Goal: Information Seeking & Learning: Learn about a topic

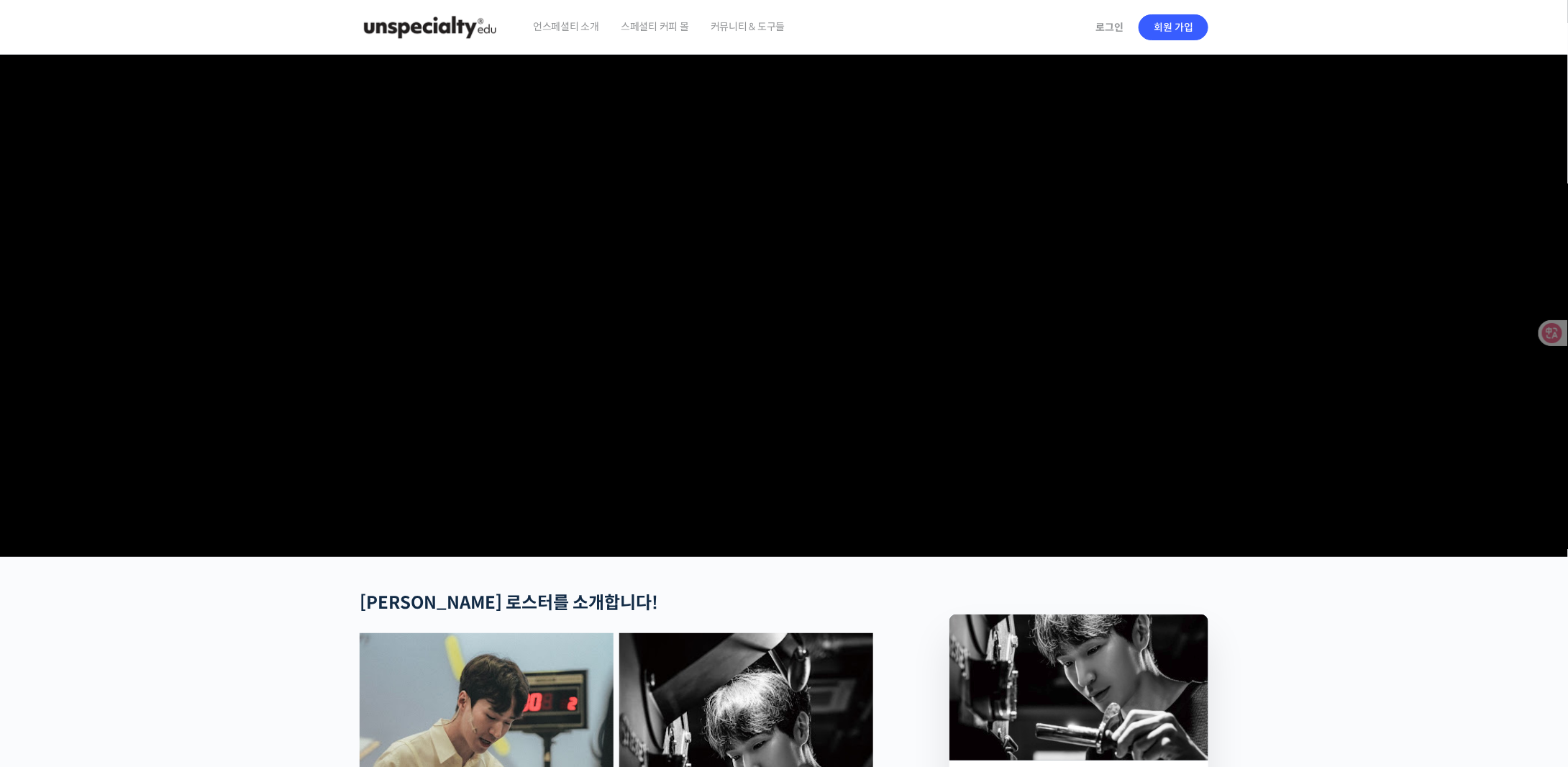
click at [460, 22] on img at bounding box center [430, 27] width 141 height 43
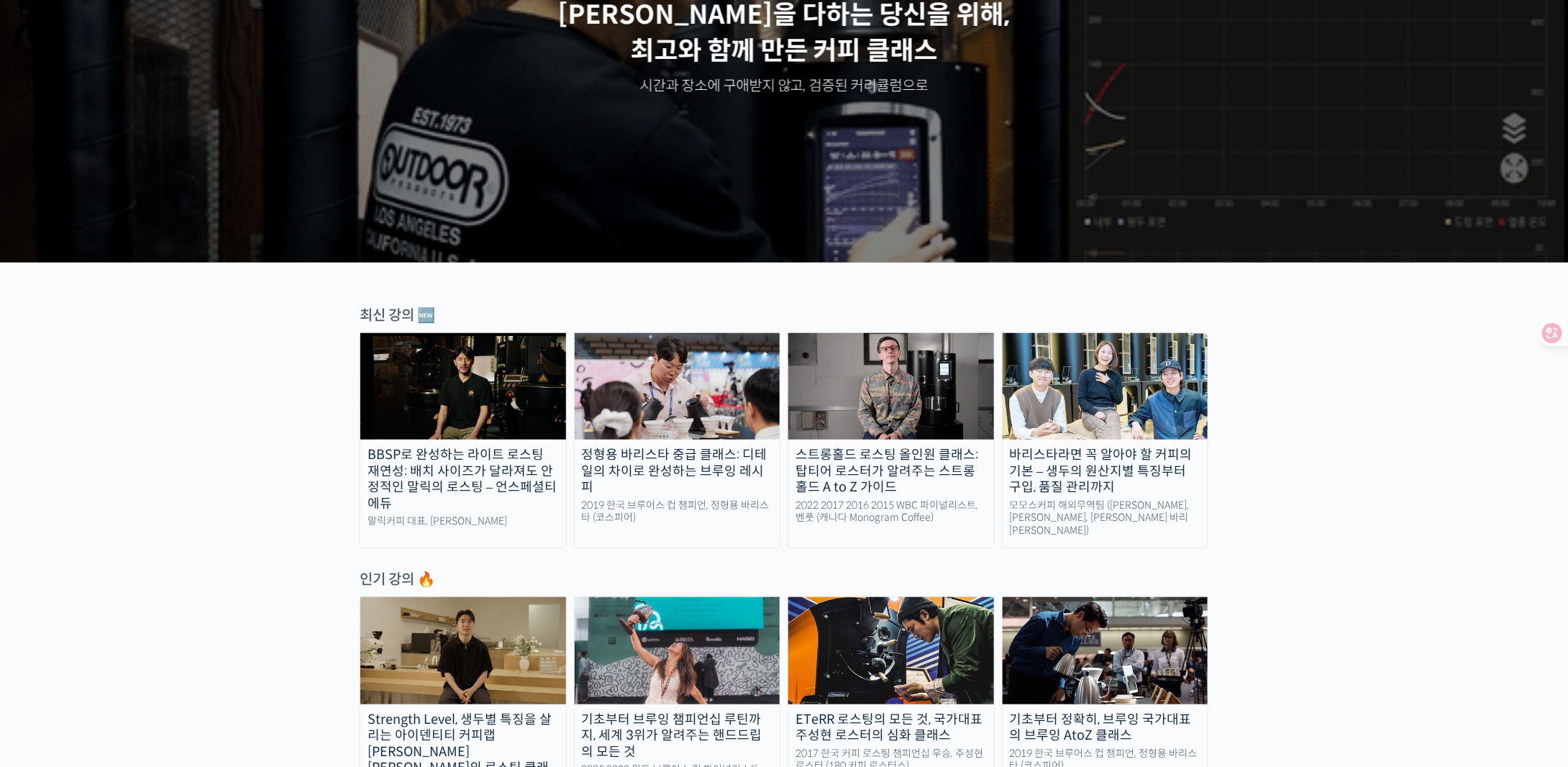
scroll to position [360, 0]
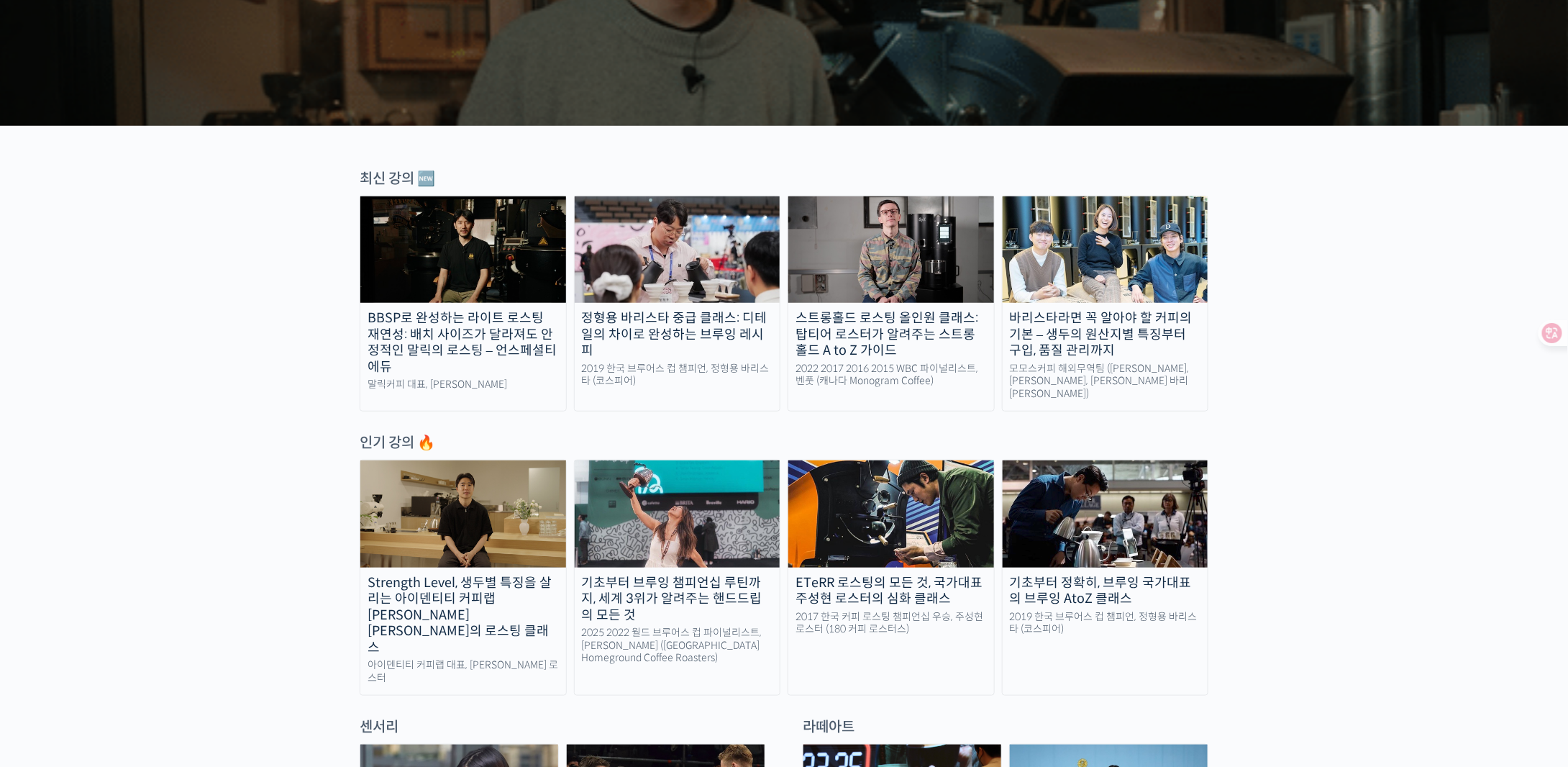
click at [1105, 233] on img at bounding box center [1105, 249] width 206 height 106
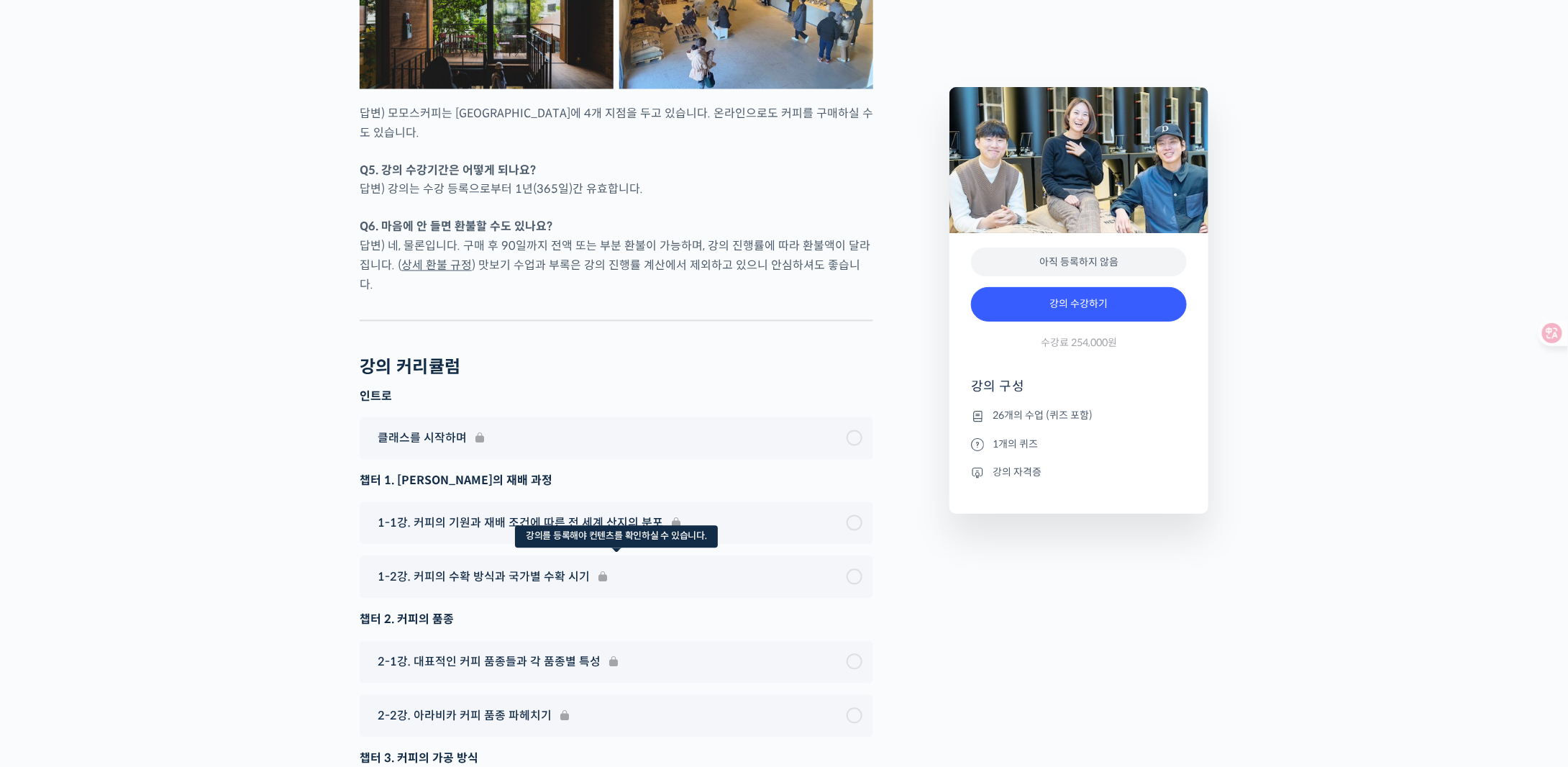
scroll to position [6331, 0]
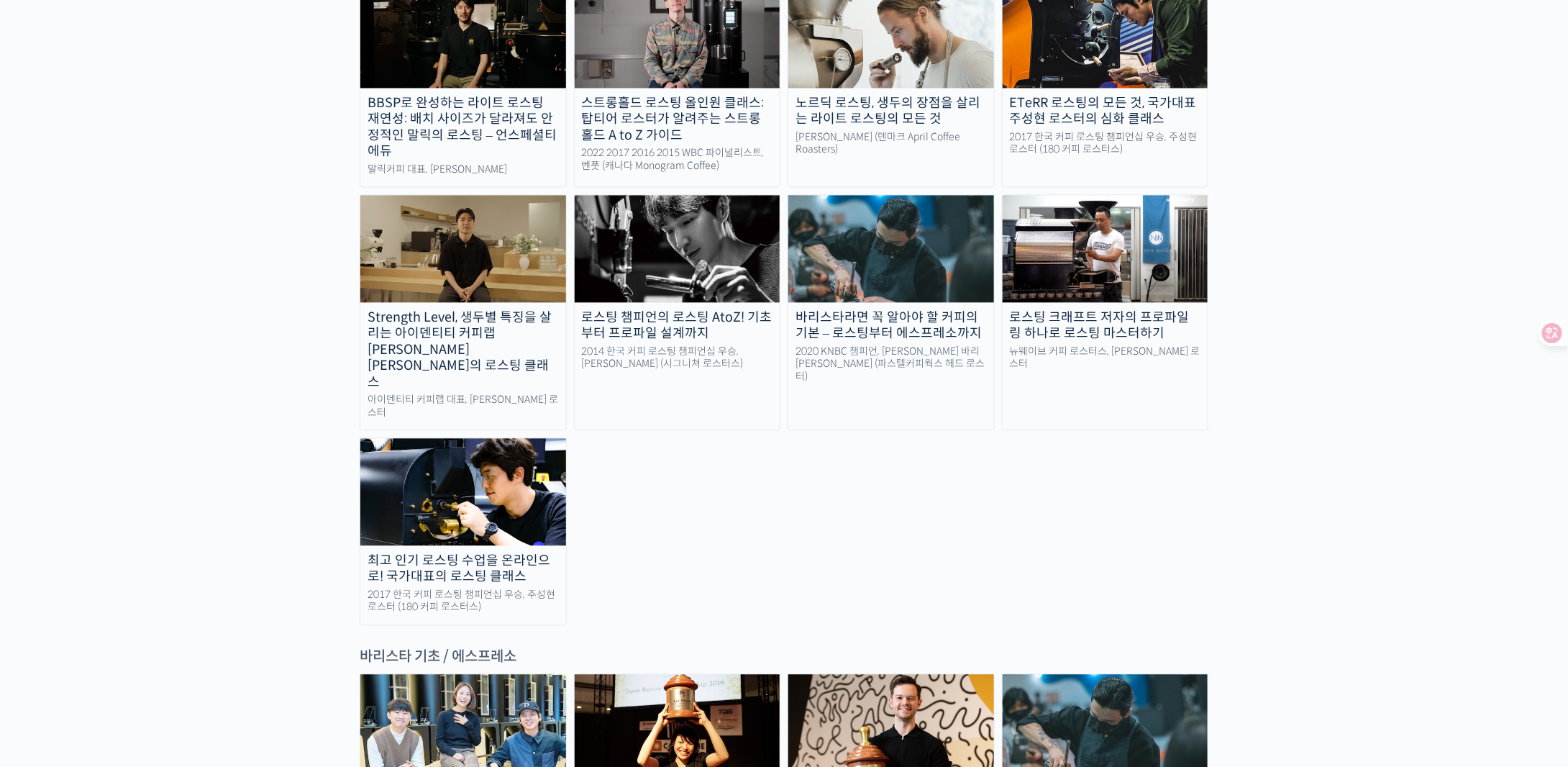
scroll to position [1366, 0]
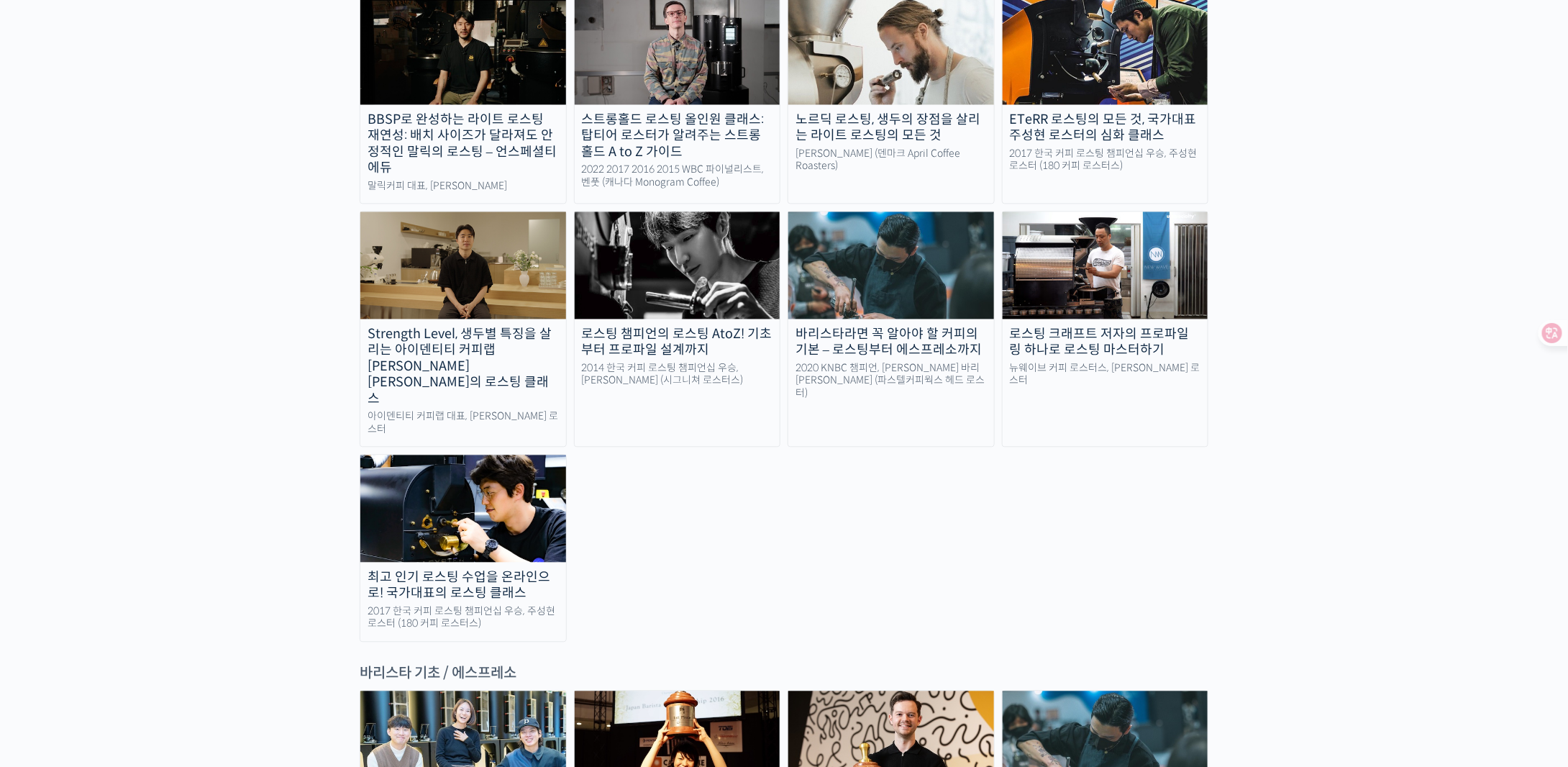
click at [1100, 326] on div "로스팅 크래프트 저자의 프로파일링 하나로 로스팅 마스터하기" at bounding box center [1105, 342] width 206 height 33
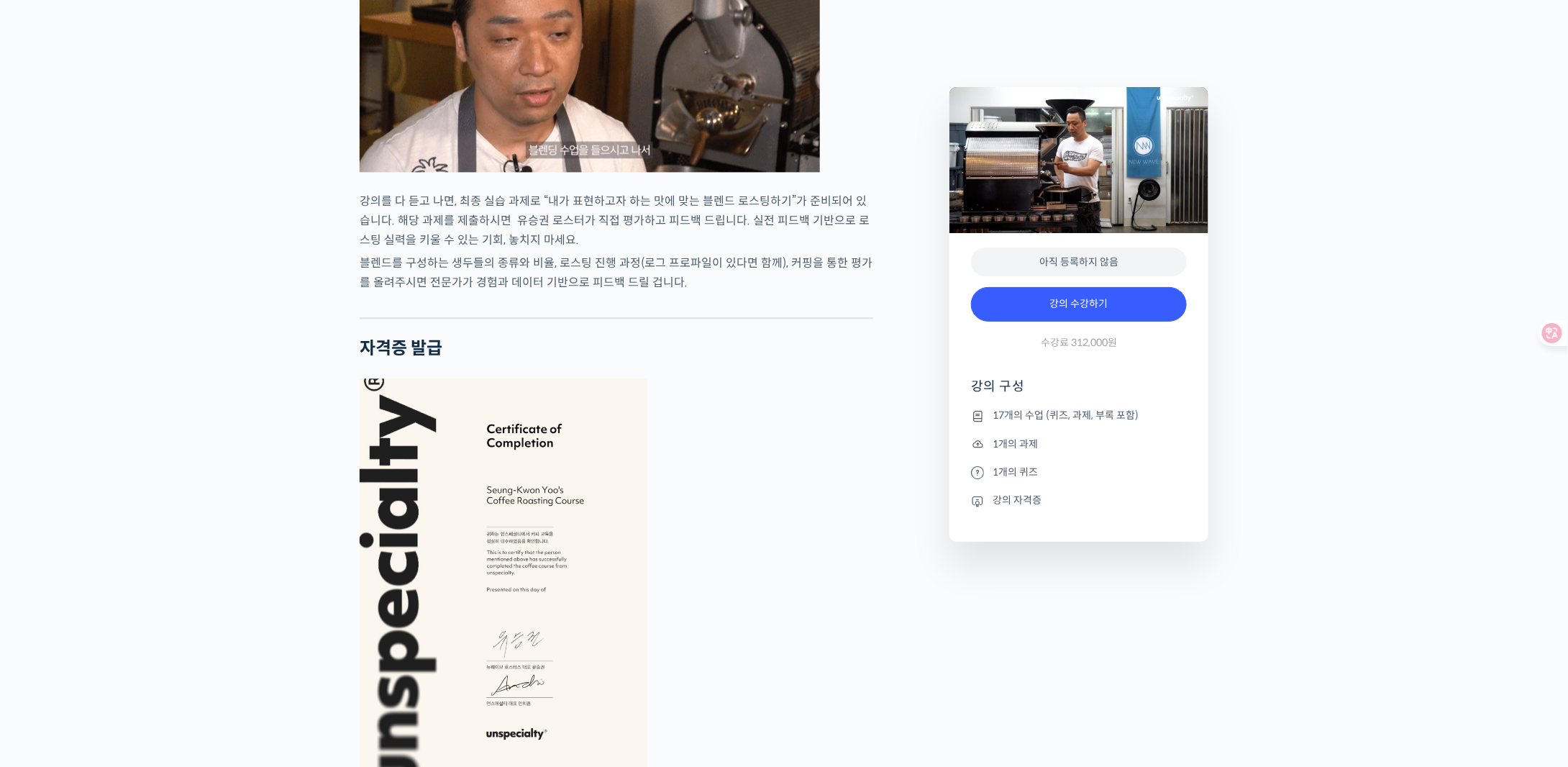
scroll to position [4172, 0]
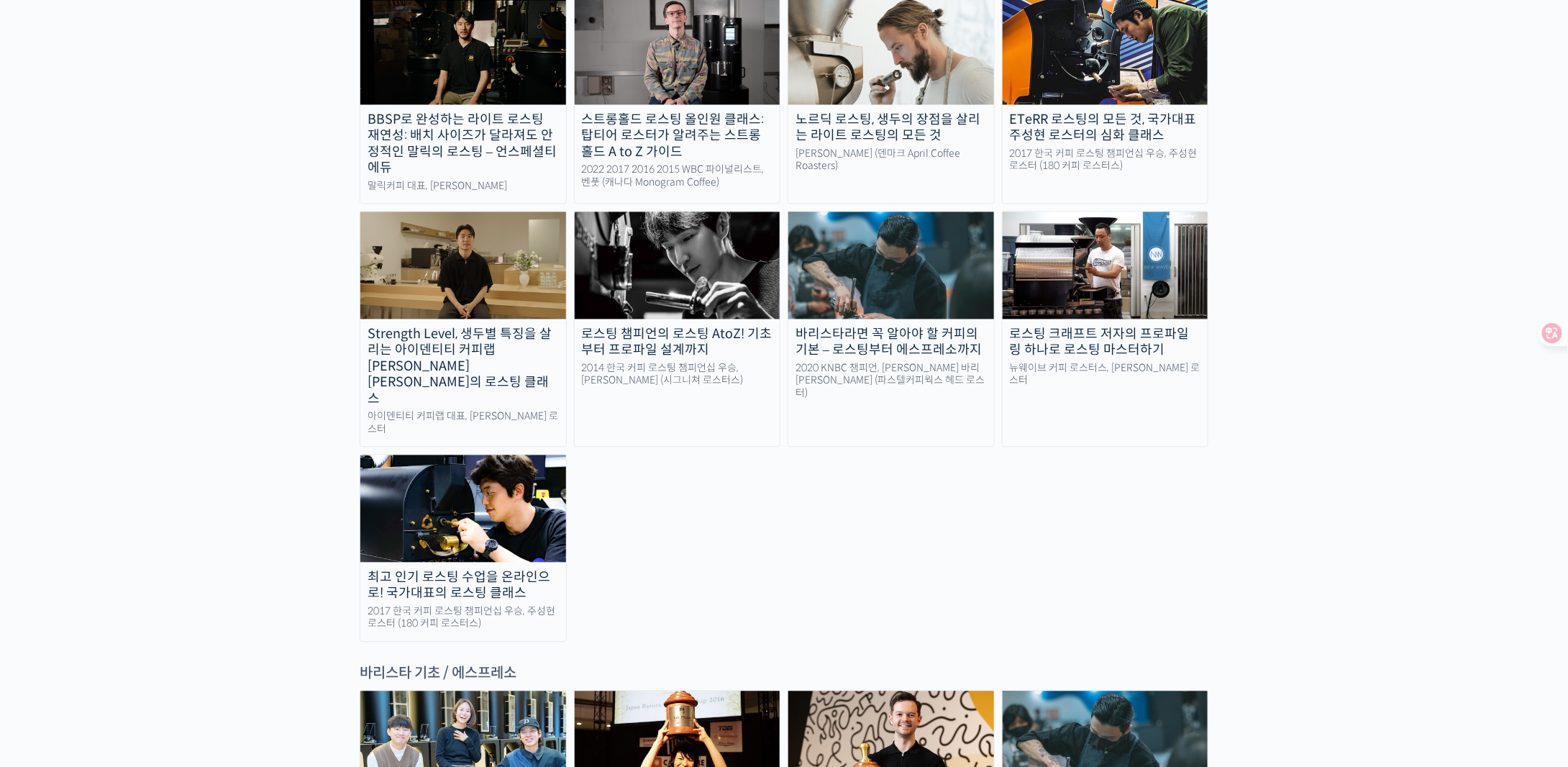
click at [873, 326] on div "바리스타라면 꼭 알아야 할 커피의 기본 – 로스팅부터 에스프레소까지" at bounding box center [891, 342] width 206 height 33
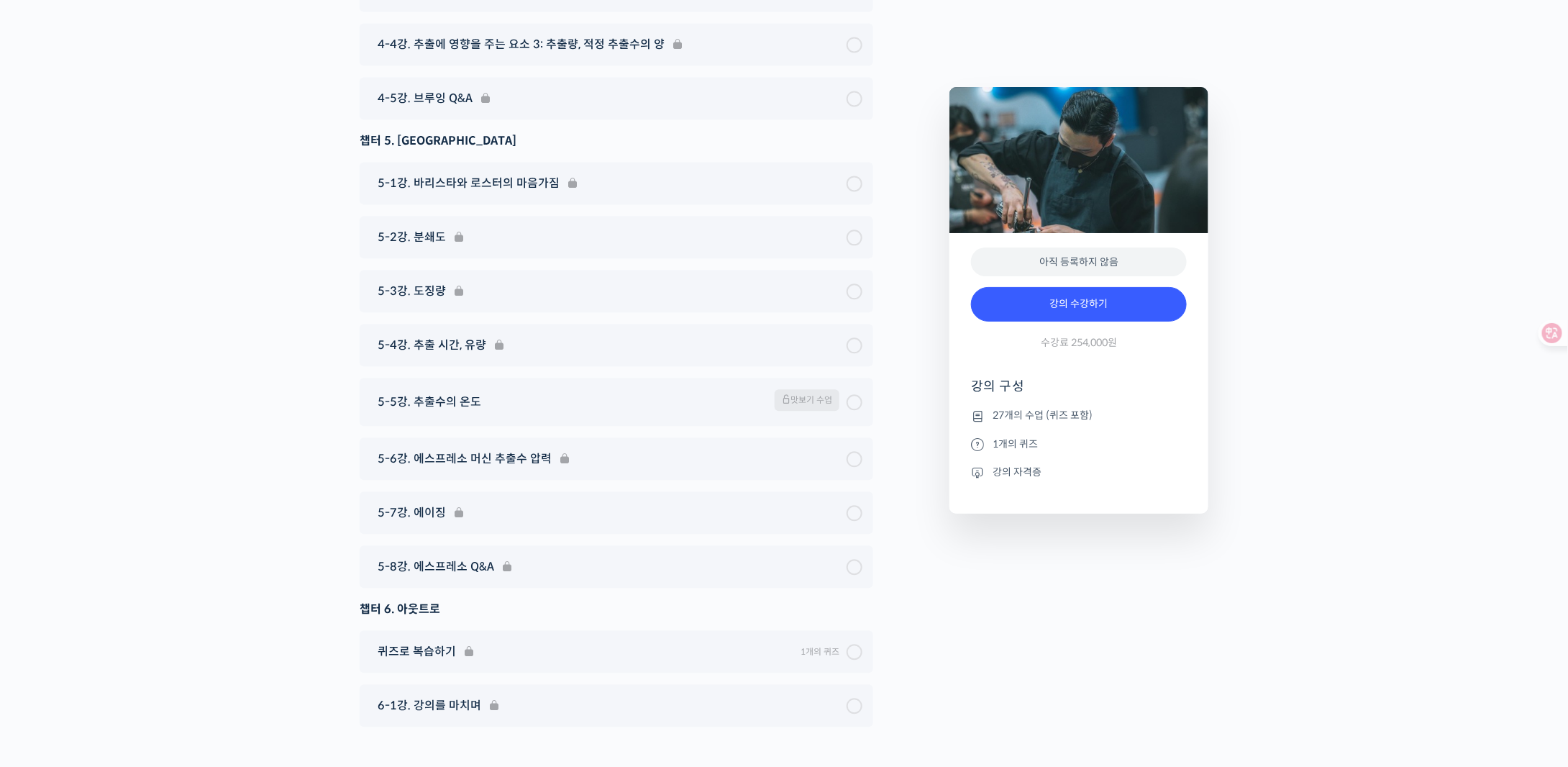
scroll to position [7105, 0]
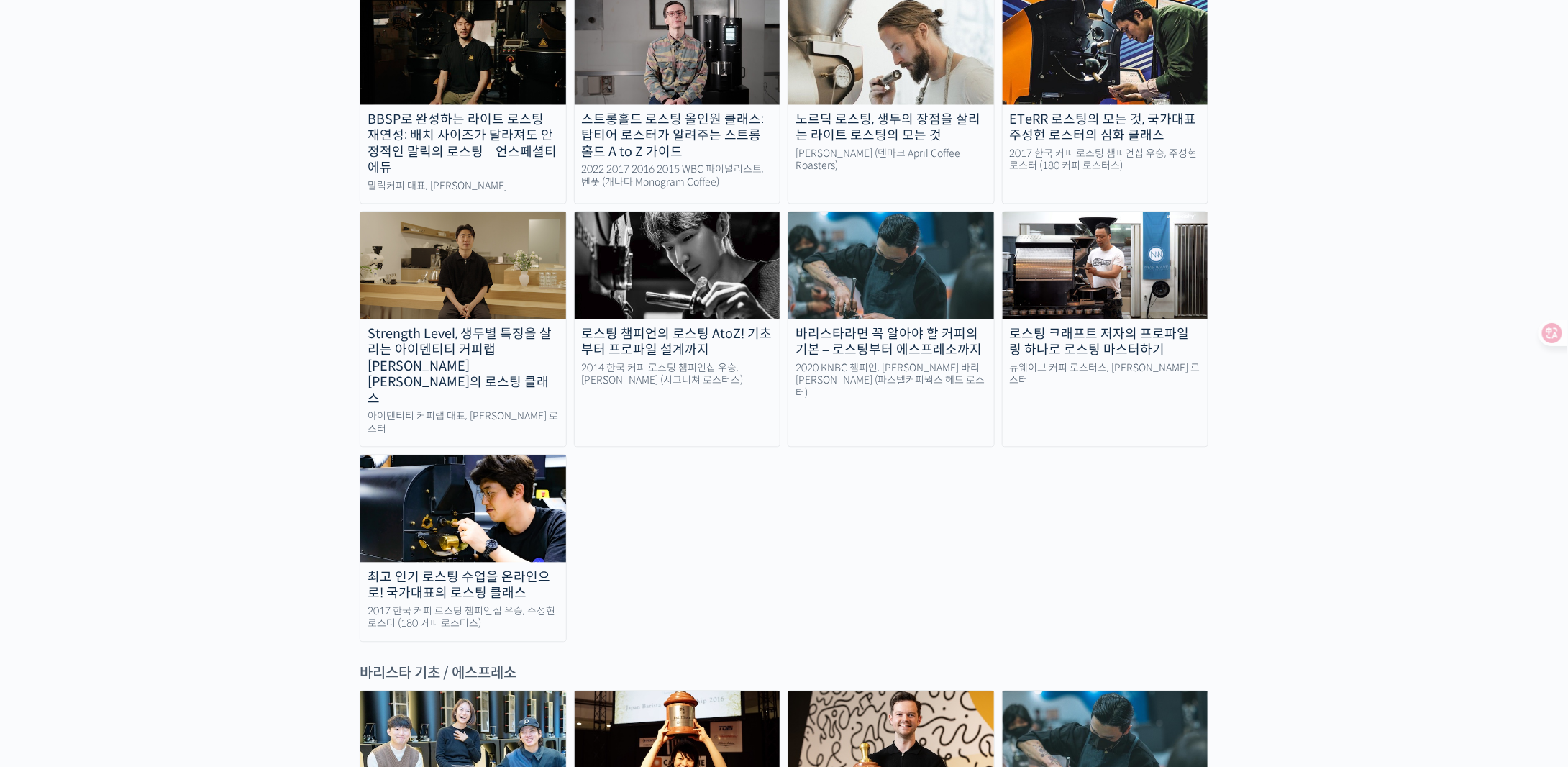
scroll to position [1726, 0]
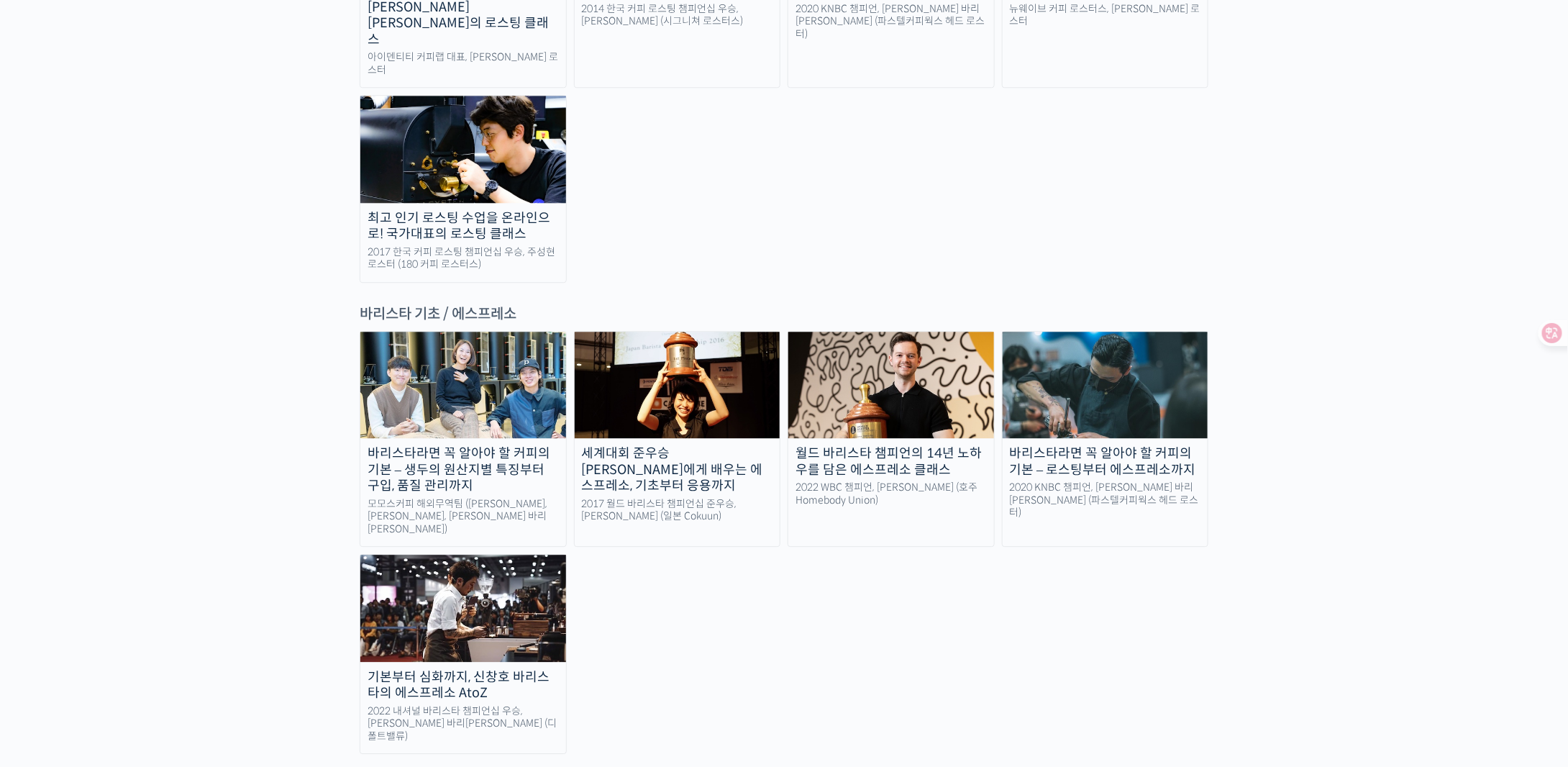
click at [475, 555] on img at bounding box center [463, 608] width 206 height 106
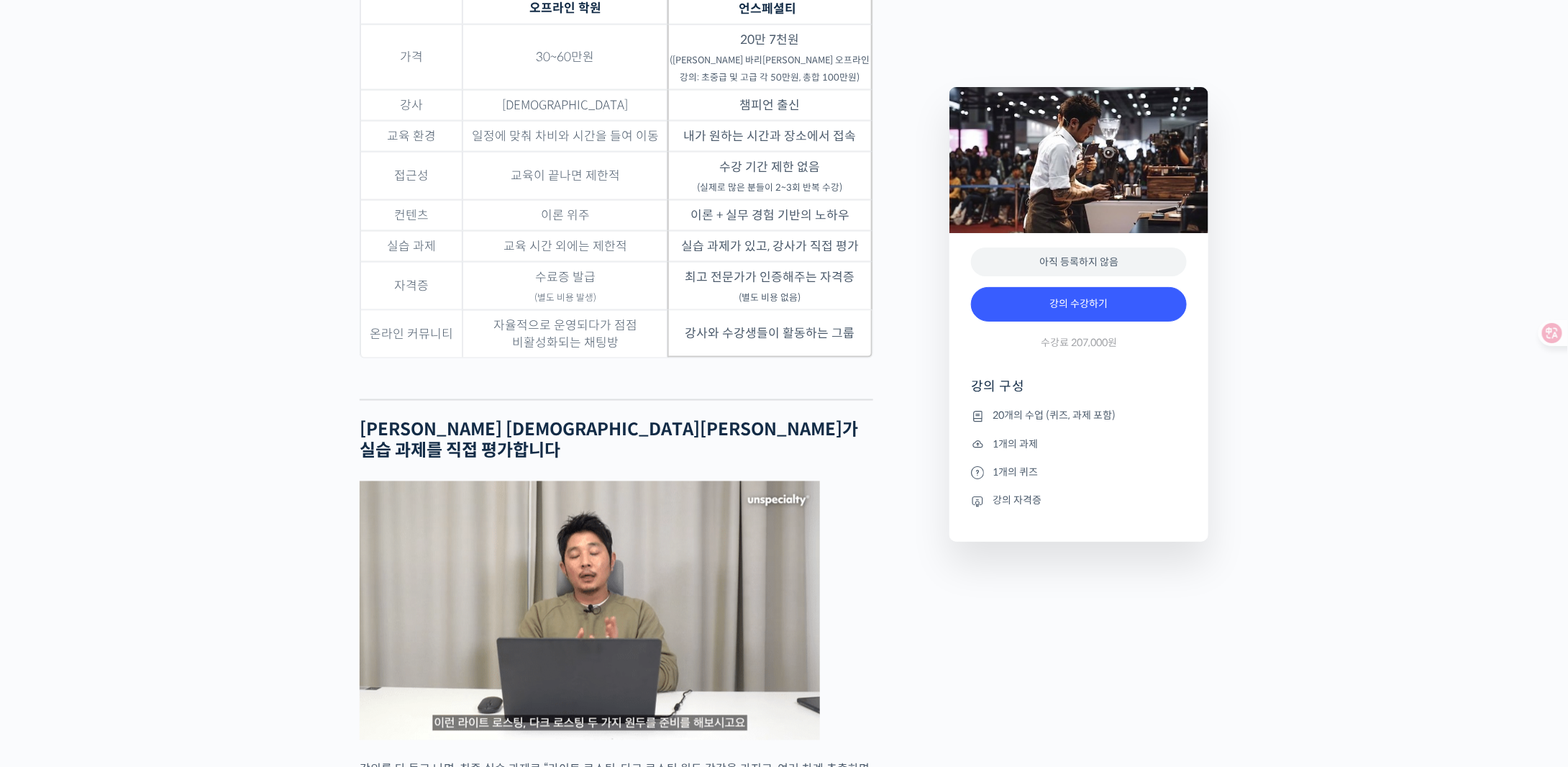
scroll to position [3741, 0]
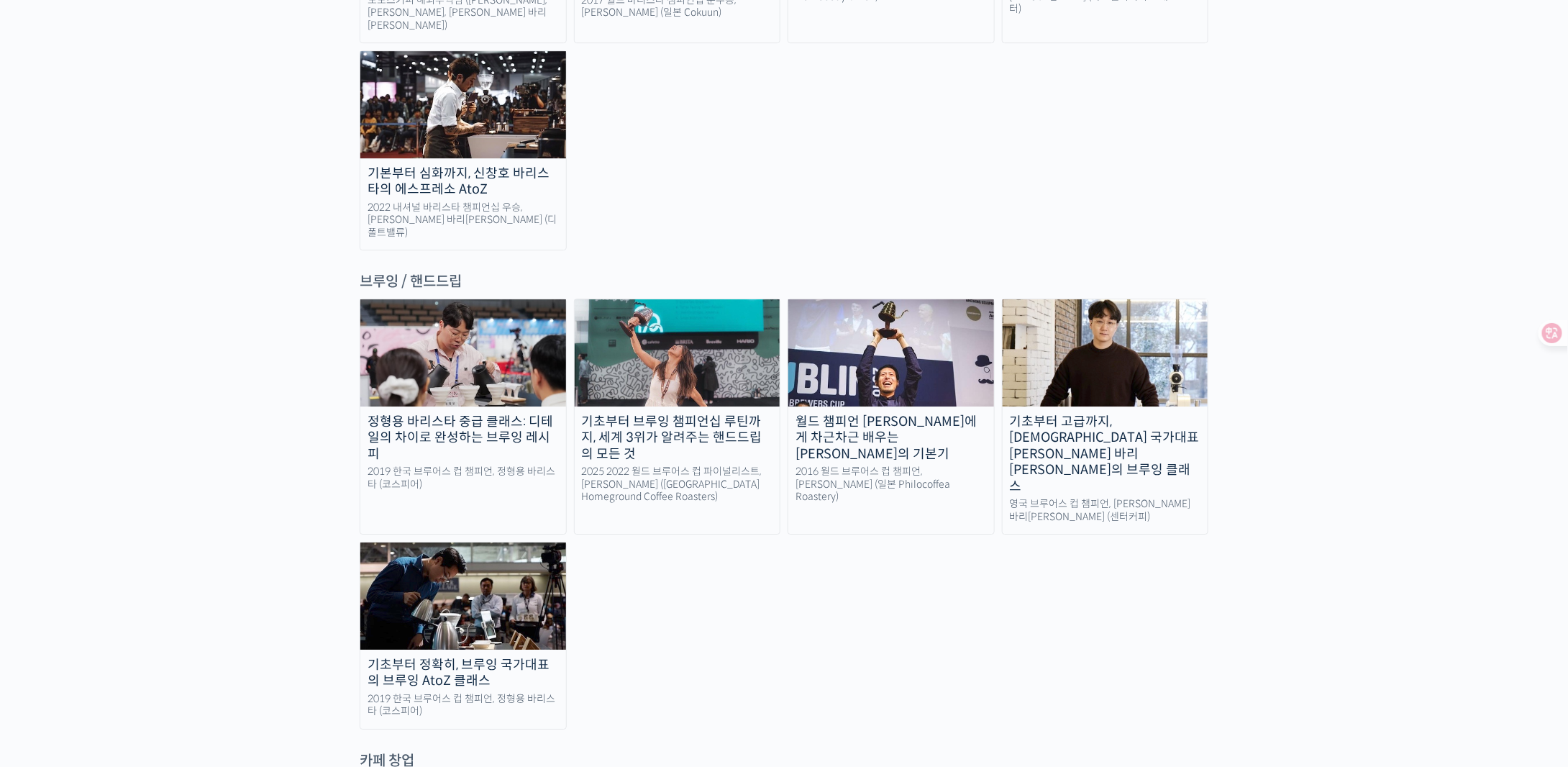
scroll to position [2734, 0]
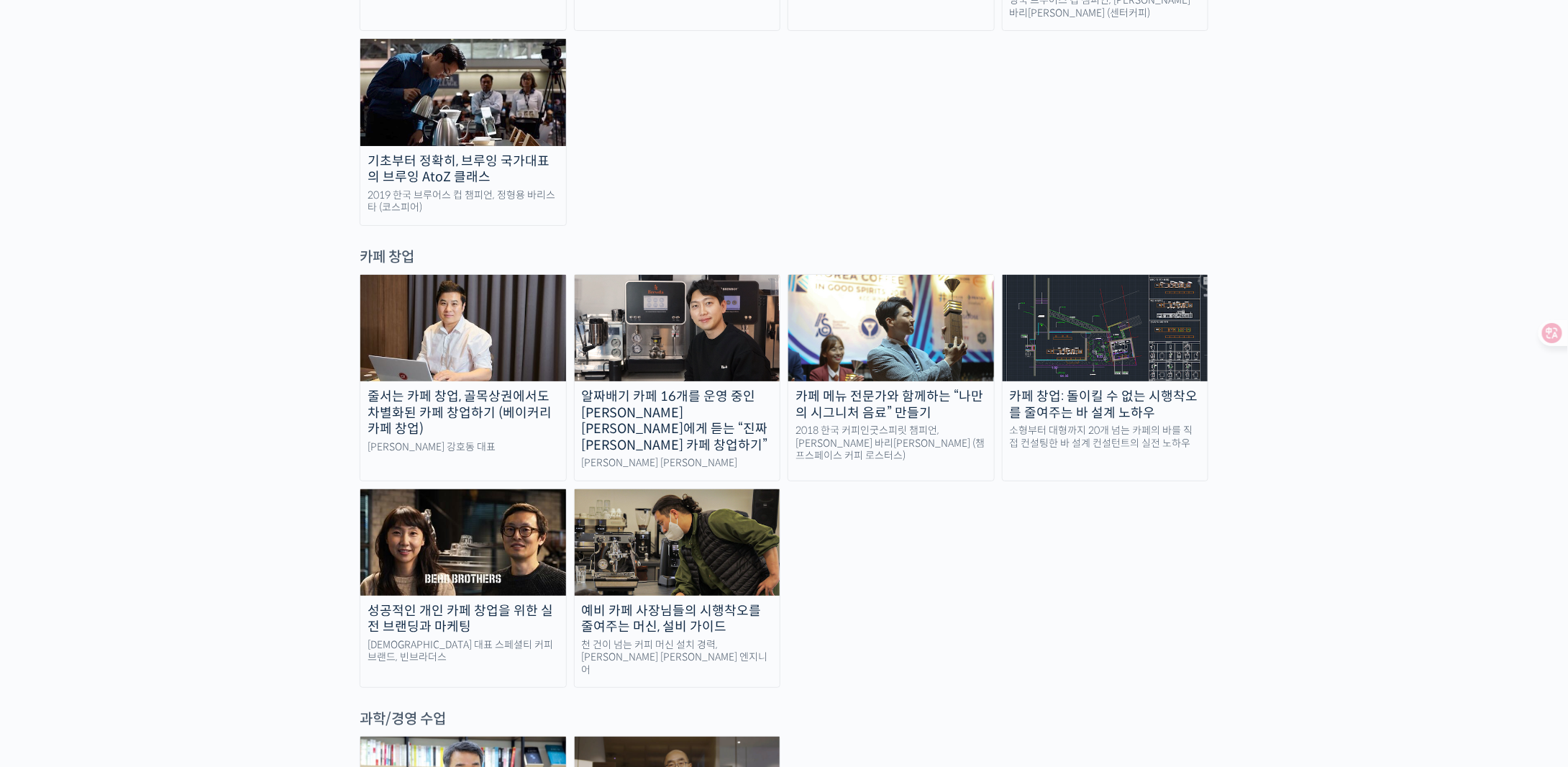
click at [737, 603] on div "예비 카페 사장님들의 시행착오를 줄여주는 머신, 설비 가이드" at bounding box center [677, 619] width 206 height 33
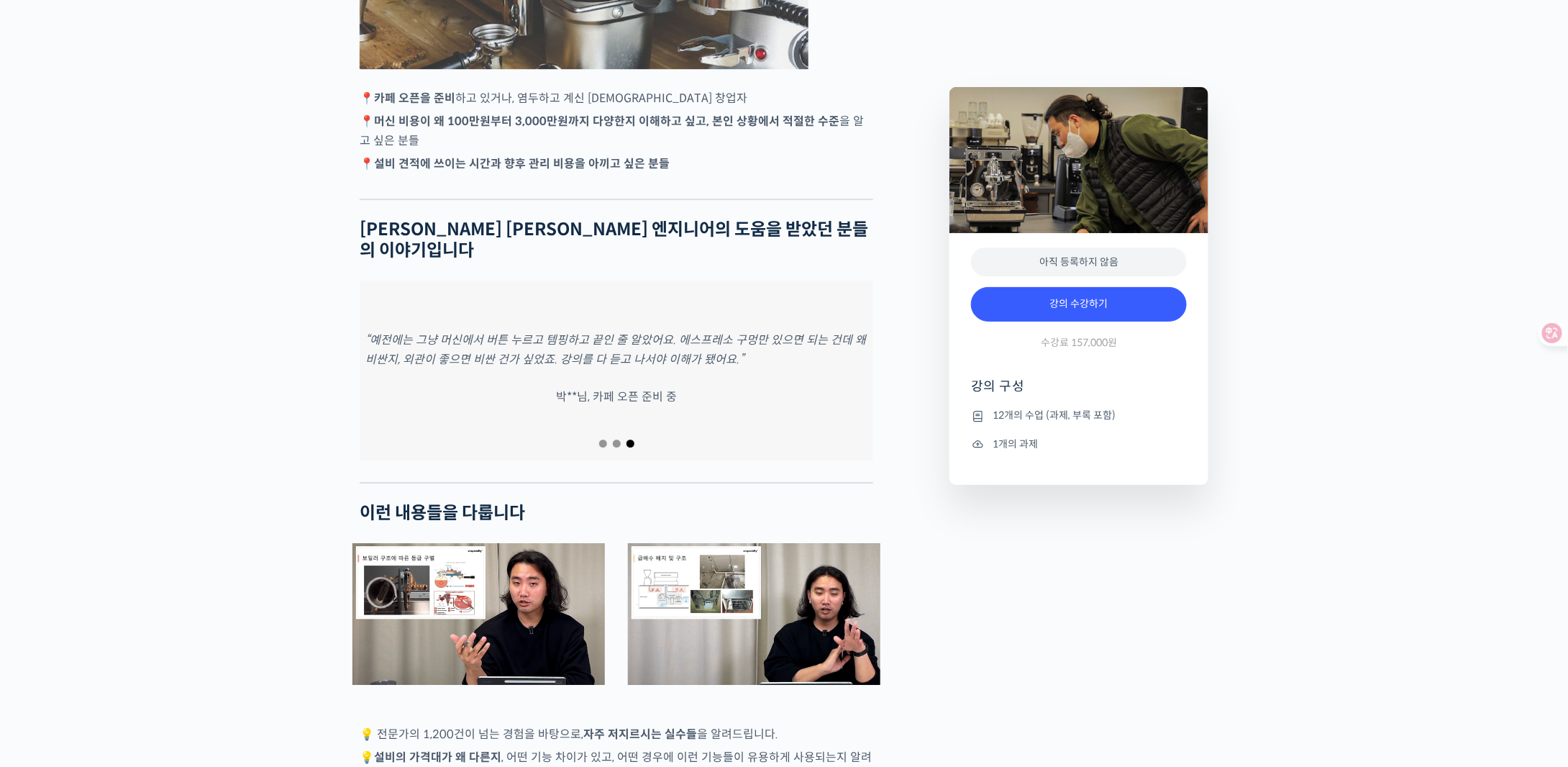
scroll to position [2086, 0]
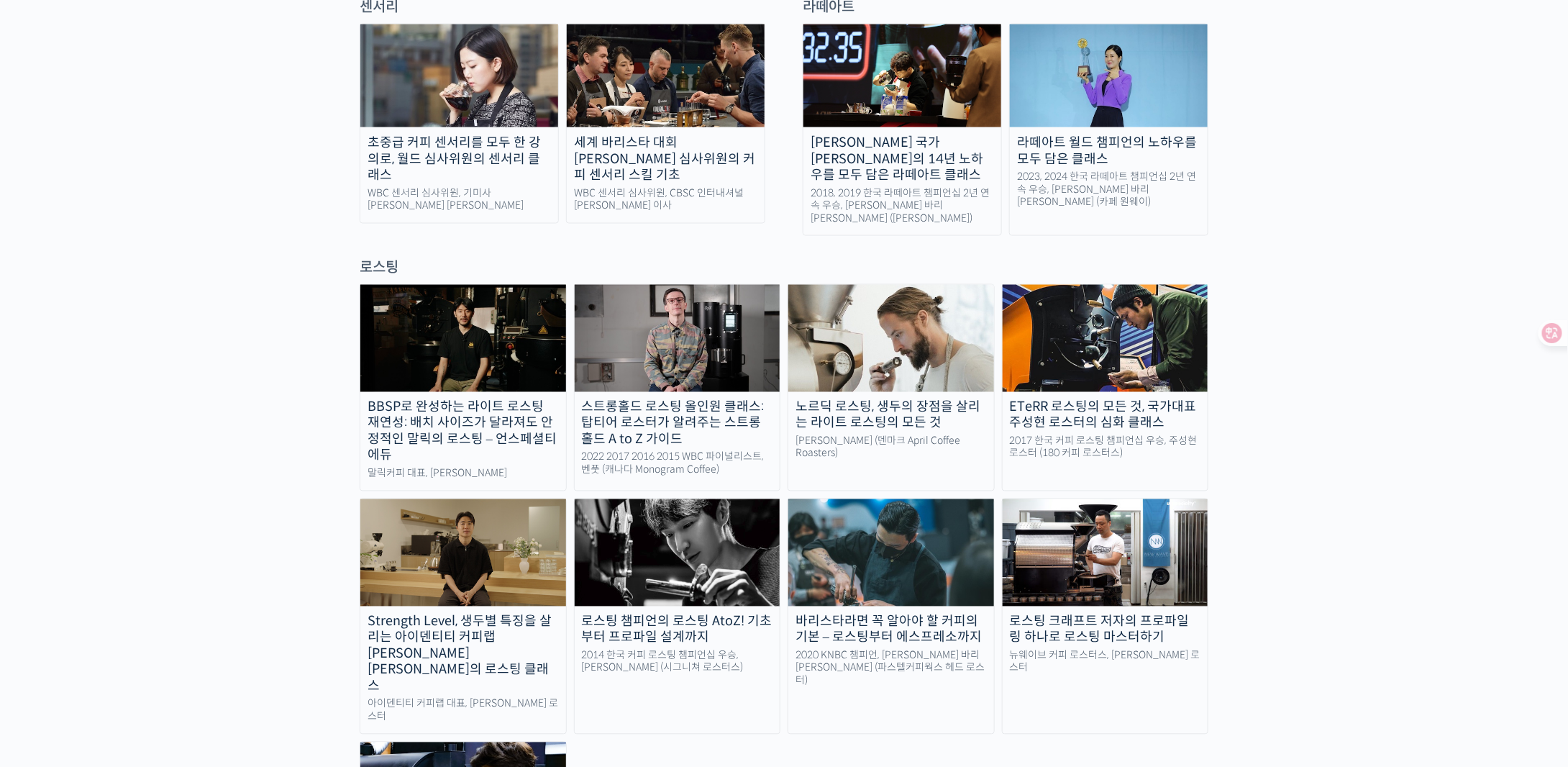
scroll to position [1079, 0]
